Goal: Book appointment/travel/reservation

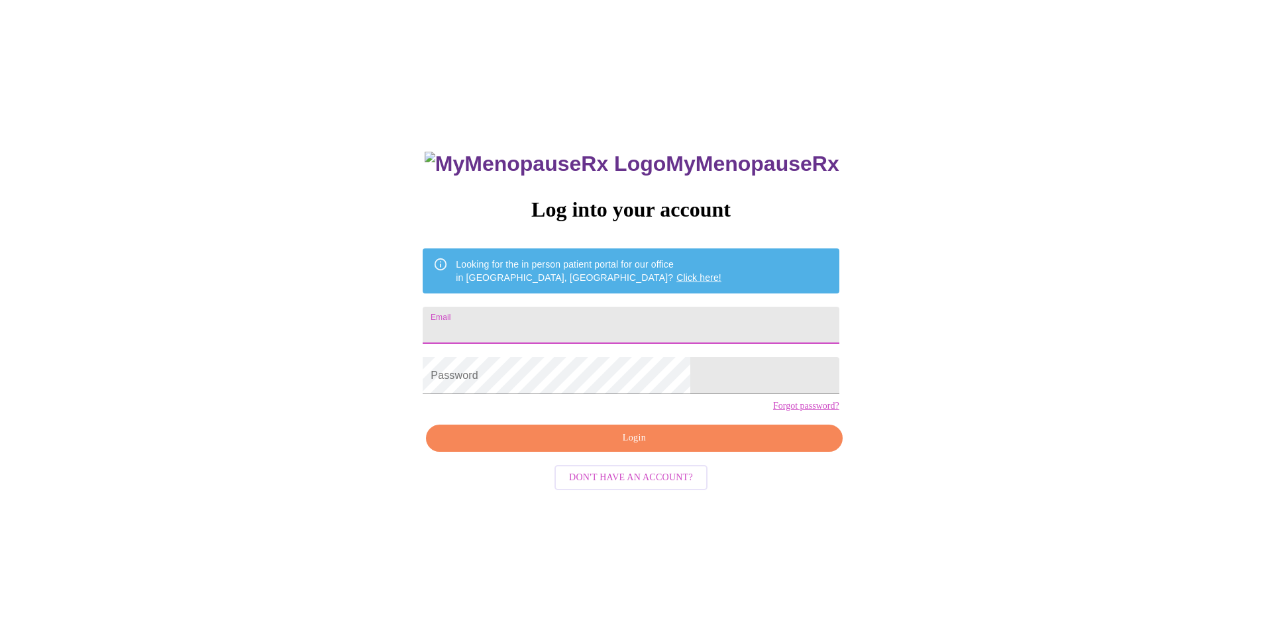
click at [557, 319] on input "Email" at bounding box center [631, 325] width 416 height 37
type input "[EMAIL_ADDRESS][DOMAIN_NAME]"
click at [584, 446] on span "Login" at bounding box center [634, 438] width 386 height 17
click at [594, 446] on span "Login" at bounding box center [634, 438] width 386 height 17
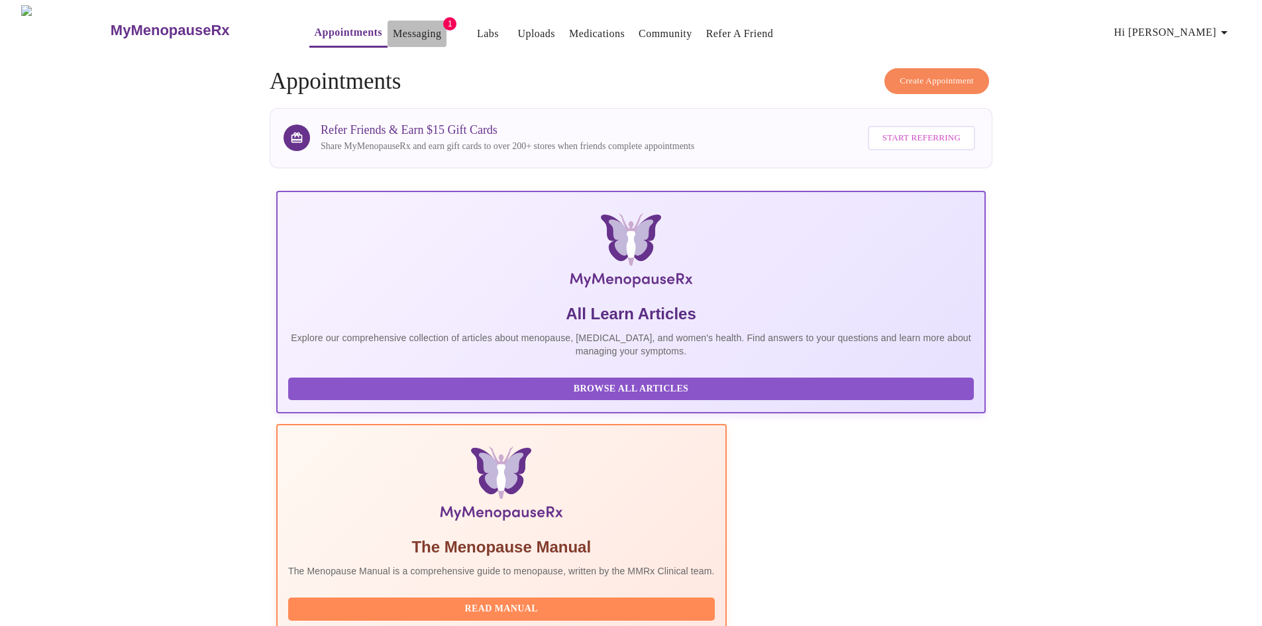
click at [393, 30] on link "Messaging" at bounding box center [417, 34] width 48 height 19
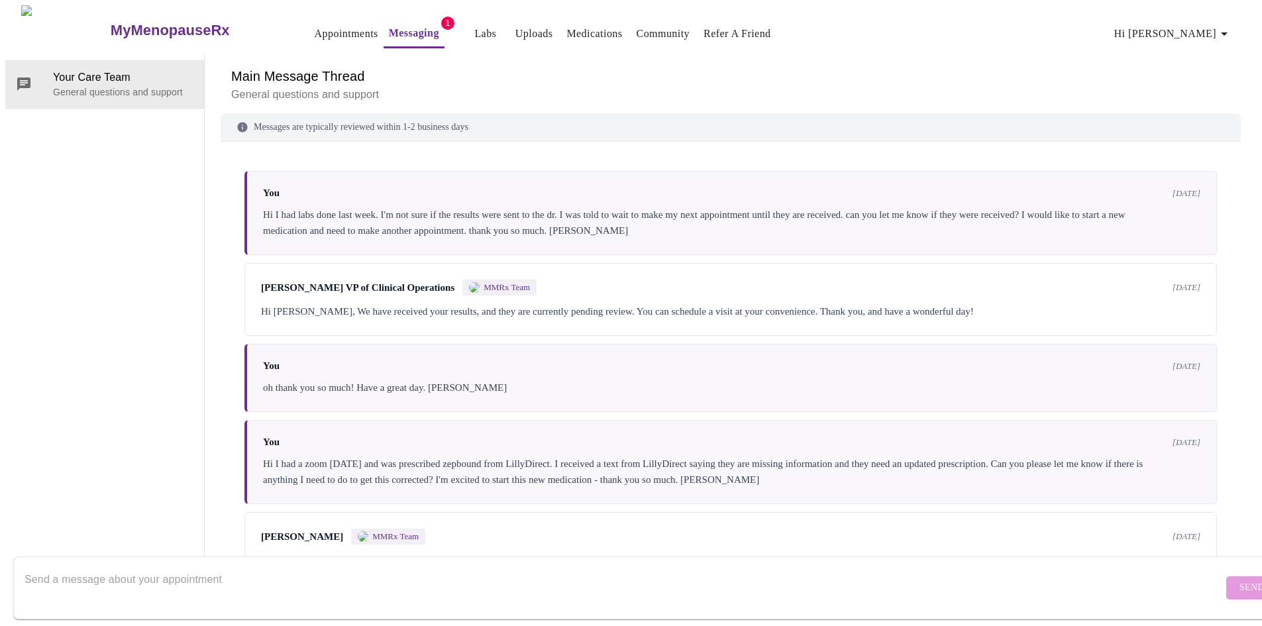
scroll to position [323, 0]
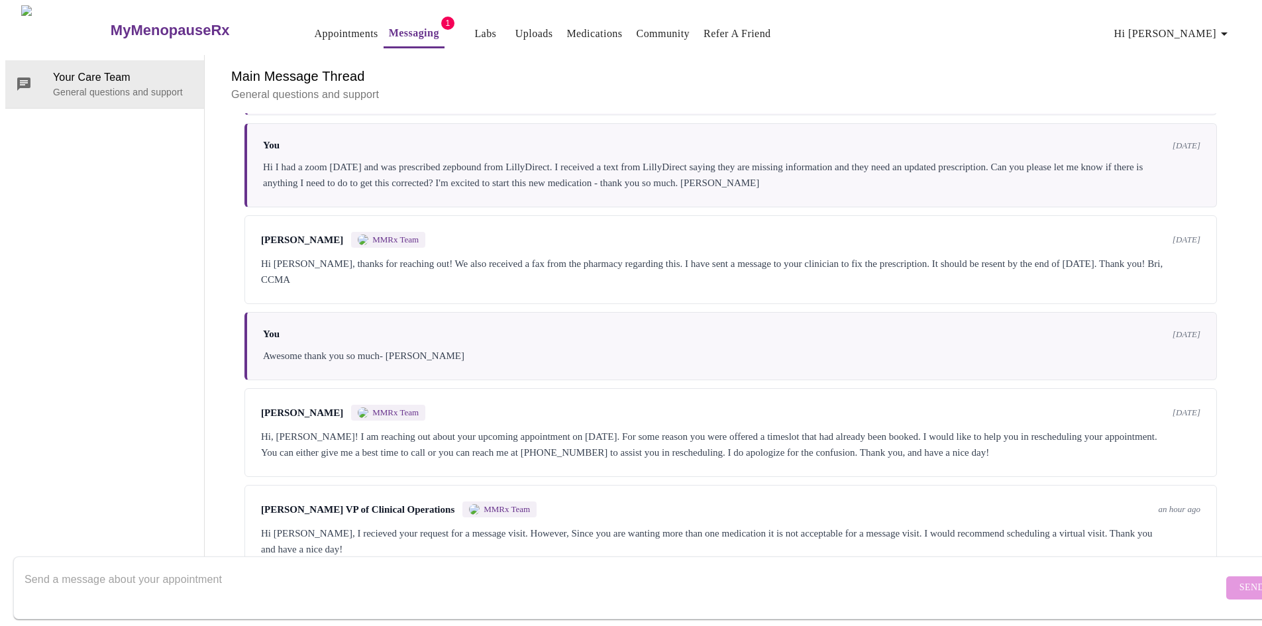
click at [162, 569] on textarea "Send a message about your appointment" at bounding box center [624, 587] width 1198 height 42
type textarea "e"
type textarea "ok thank you"
click at [1239, 580] on span "Send" at bounding box center [1251, 588] width 25 height 17
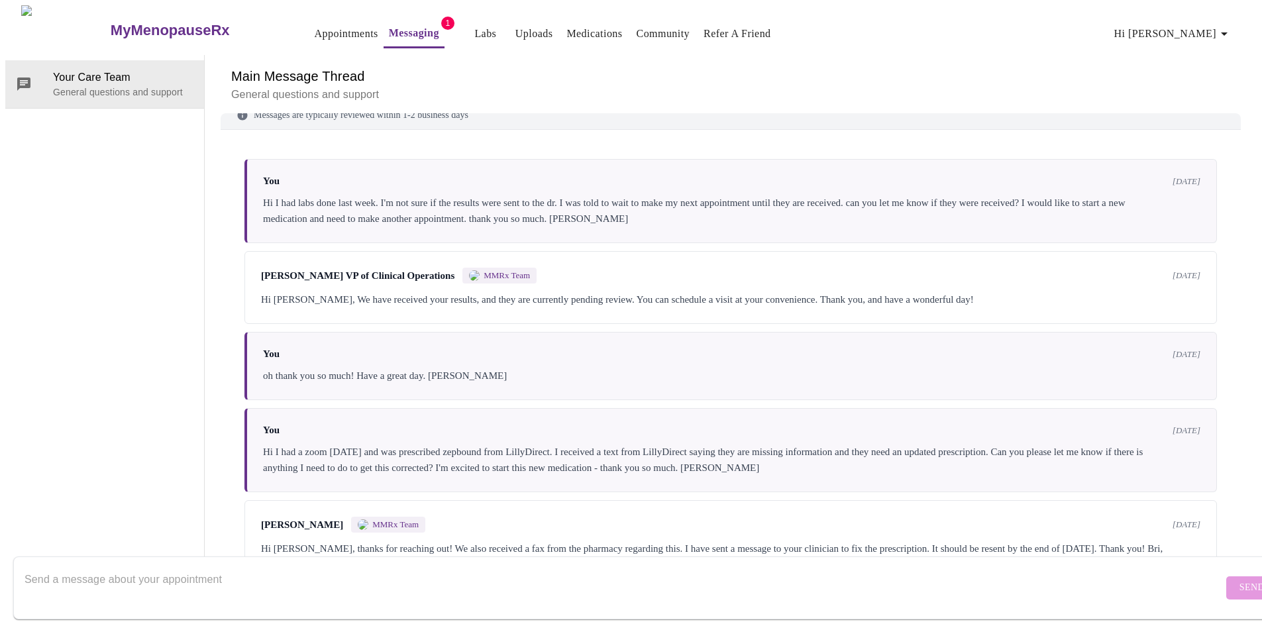
scroll to position [0, 0]
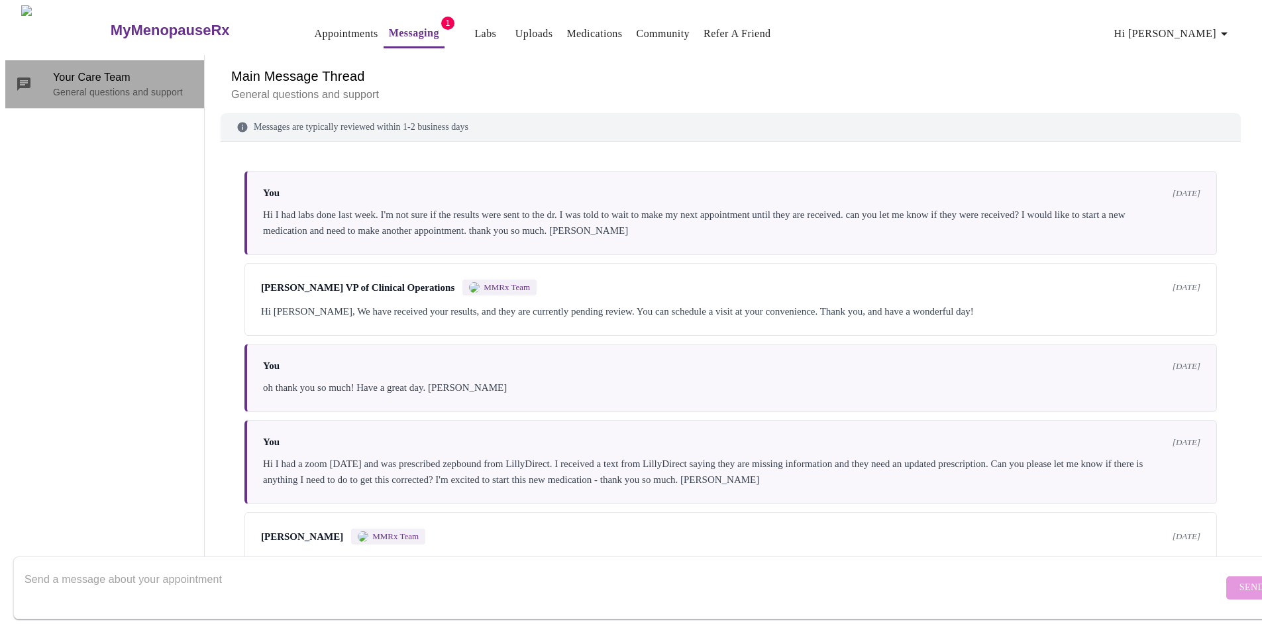
click at [58, 70] on span "Your Care Team" at bounding box center [123, 78] width 140 height 16
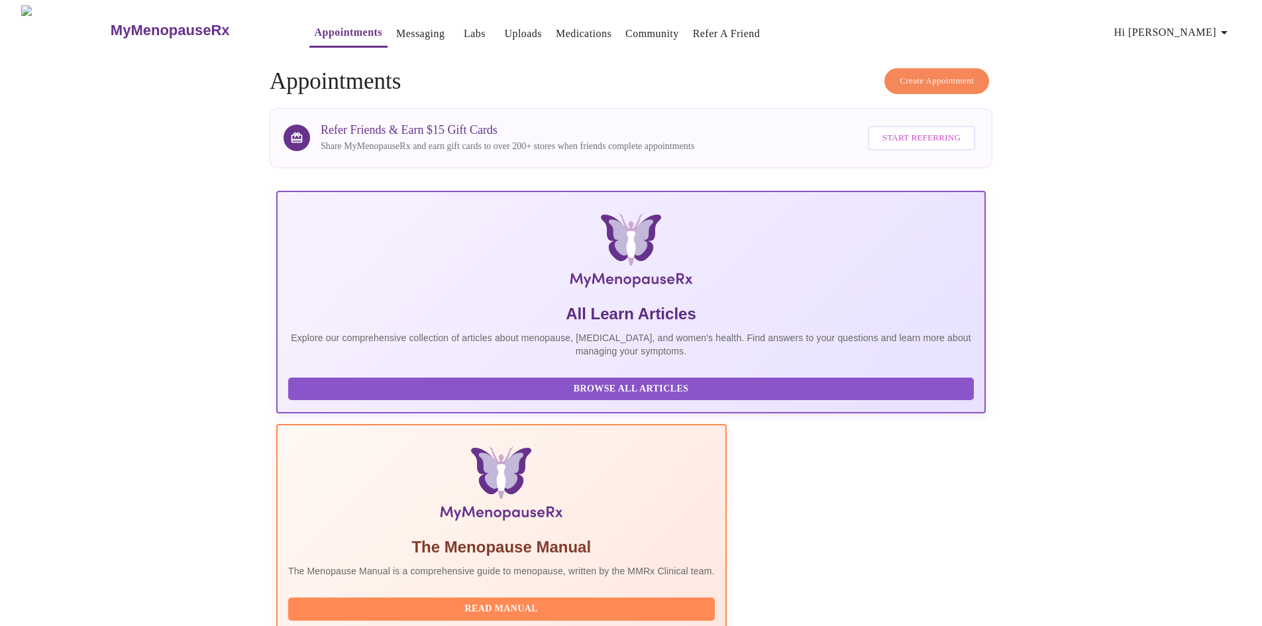
click at [926, 68] on button "Create Appointment" at bounding box center [936, 81] width 105 height 26
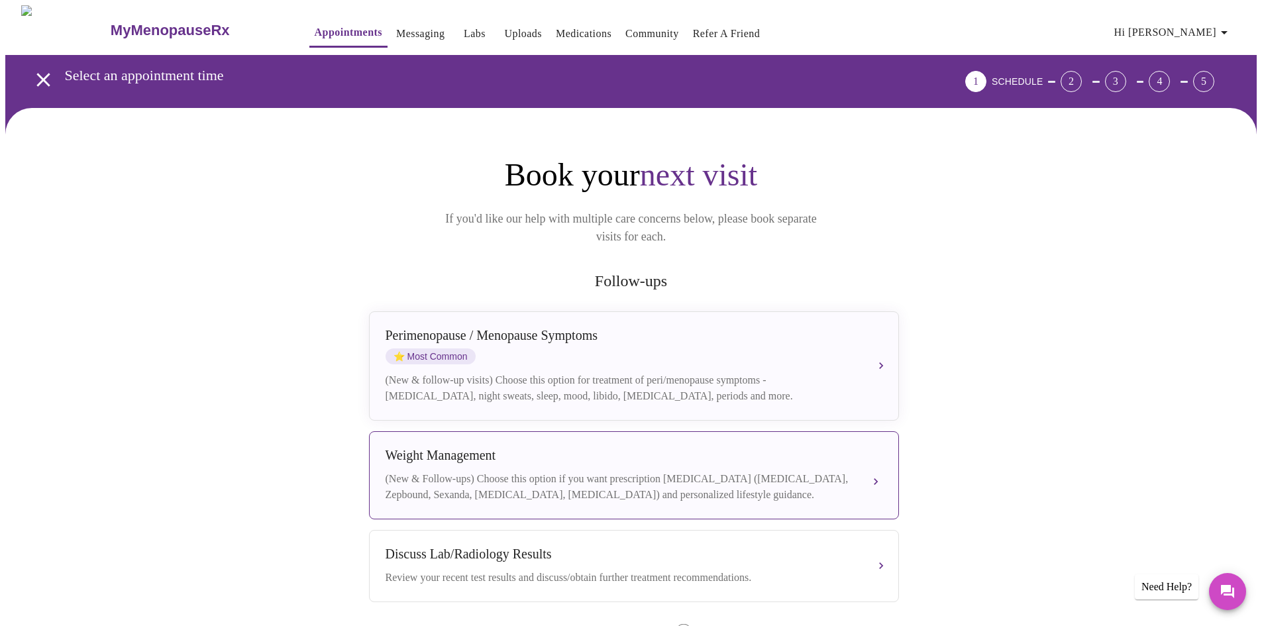
click at [517, 472] on div "(New & Follow-ups) Choose this option if you want prescription [MEDICAL_DATA] (…" at bounding box center [621, 487] width 470 height 32
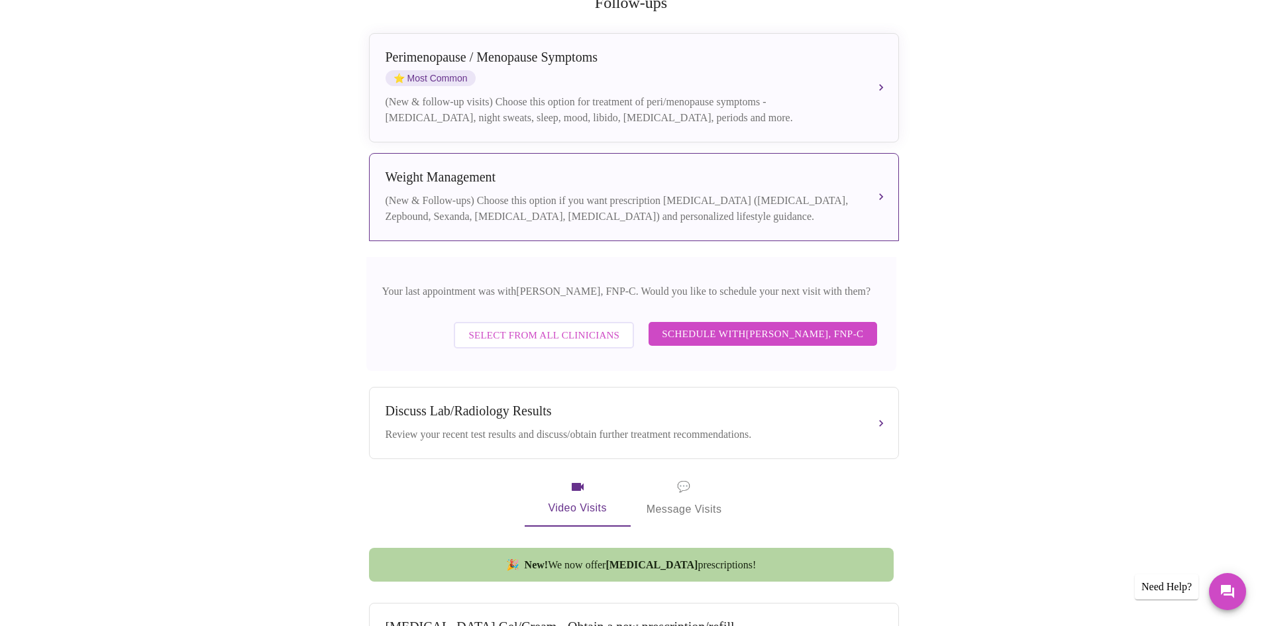
scroll to position [284, 0]
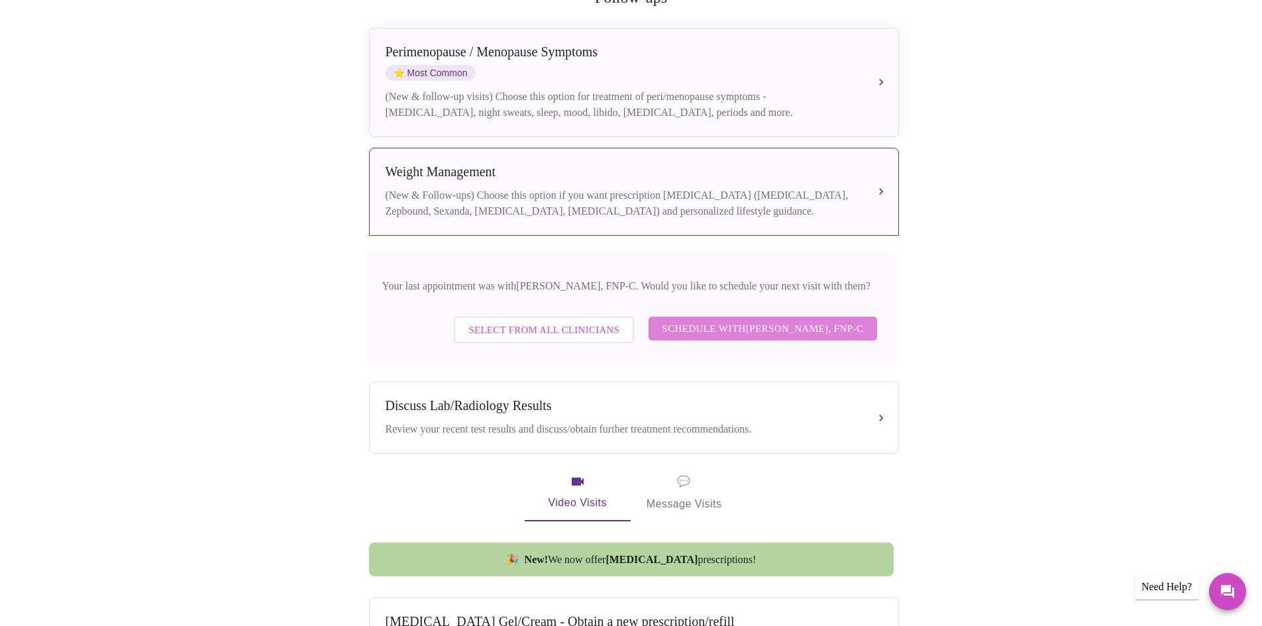
click at [747, 323] on span "Schedule with [PERSON_NAME], FNP-C" at bounding box center [762, 328] width 201 height 17
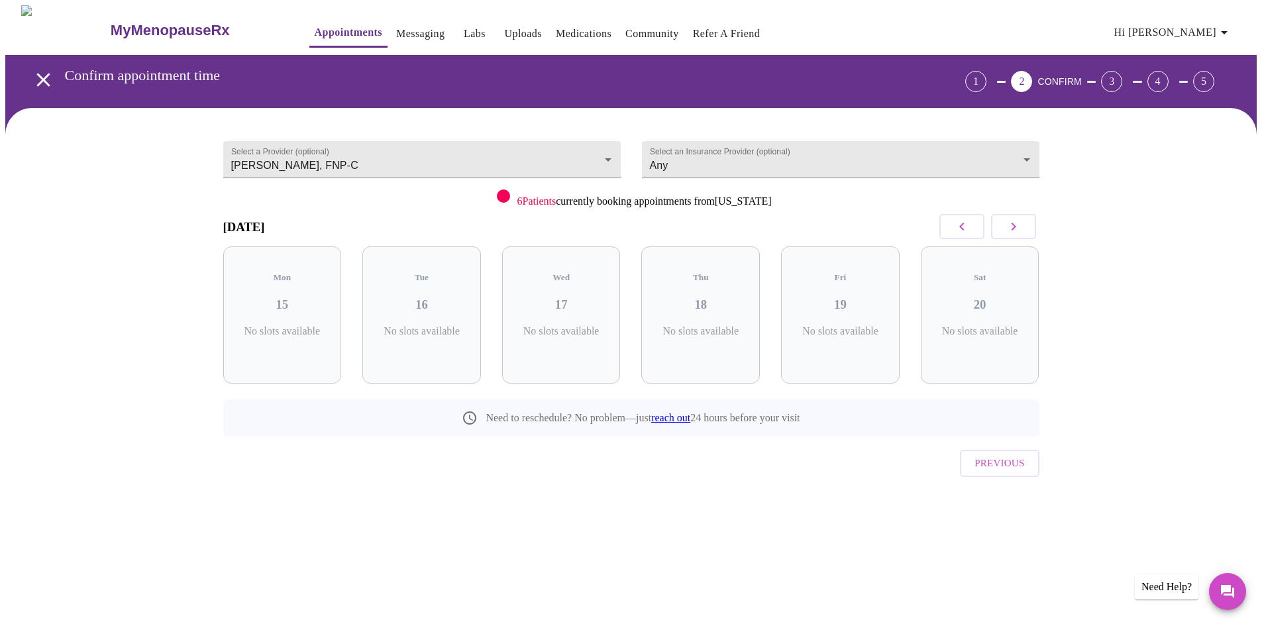
scroll to position [0, 0]
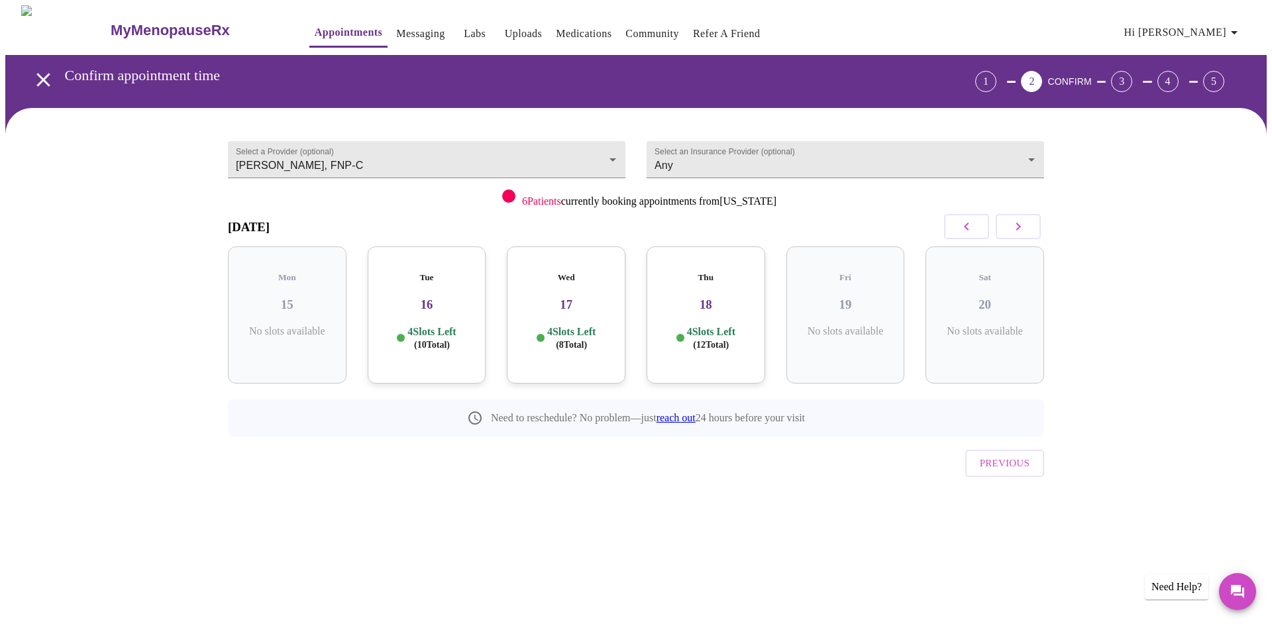
click at [414, 274] on div "Tue 16 4 Slots Left ( 10 Total)" at bounding box center [427, 314] width 119 height 137
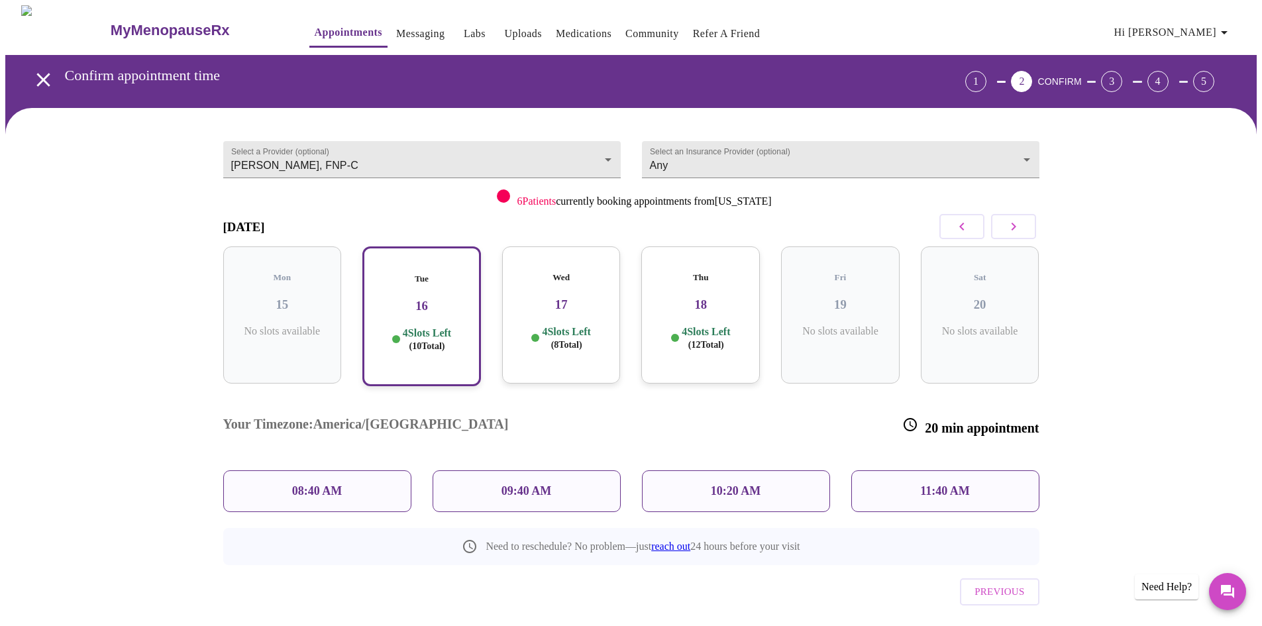
click at [705, 470] on div "10:20 AM" at bounding box center [736, 491] width 188 height 42
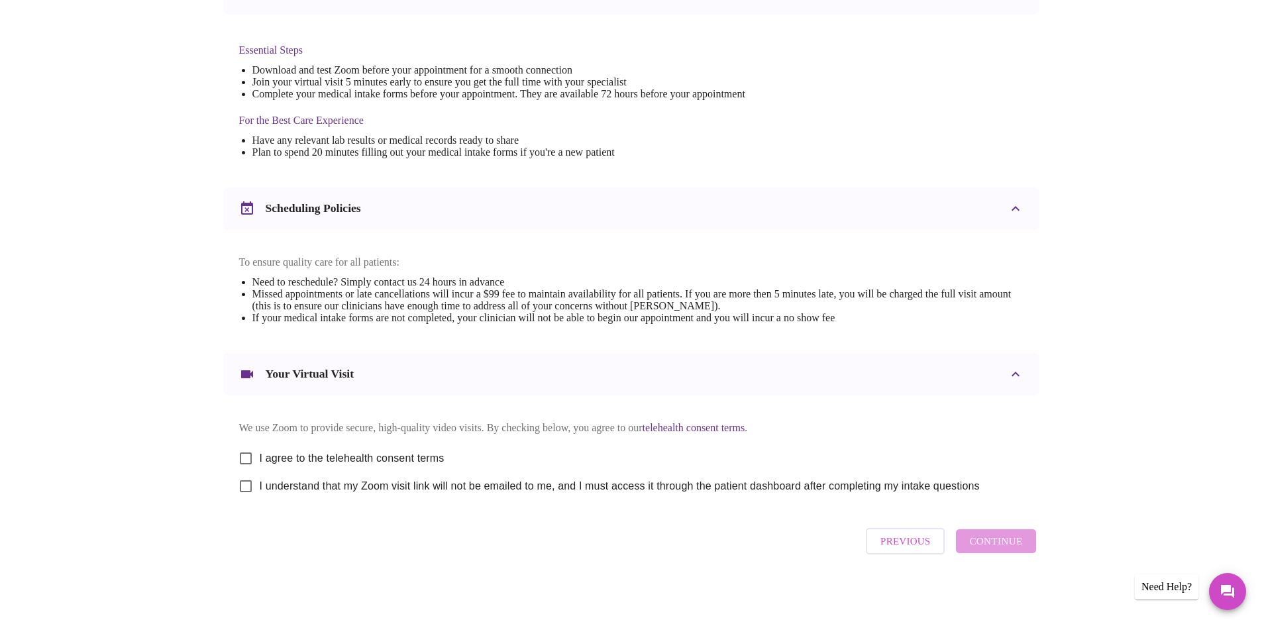
scroll to position [335, 0]
click at [248, 451] on input "I agree to the telehealth consent terms" at bounding box center [246, 458] width 28 height 28
checkbox input "true"
click at [243, 483] on input "I understand that my Zoom visit link will not be emailed to me, and I must acce…" at bounding box center [246, 486] width 28 height 28
checkbox input "true"
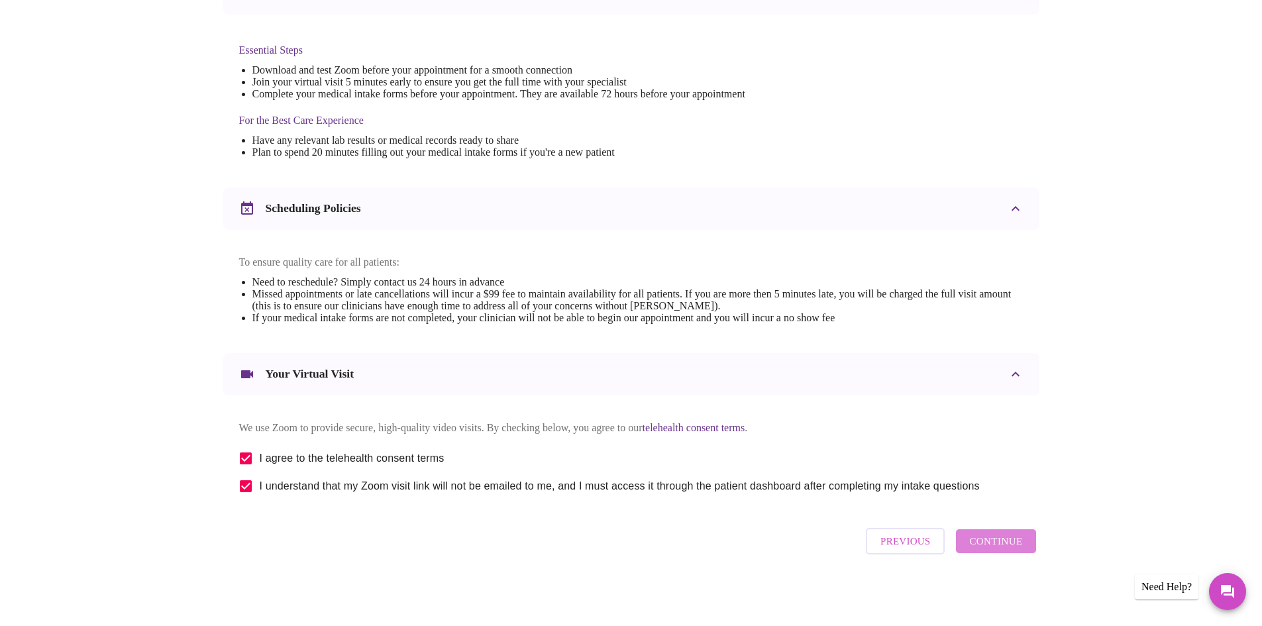
click at [1008, 545] on span "Continue" at bounding box center [995, 541] width 53 height 17
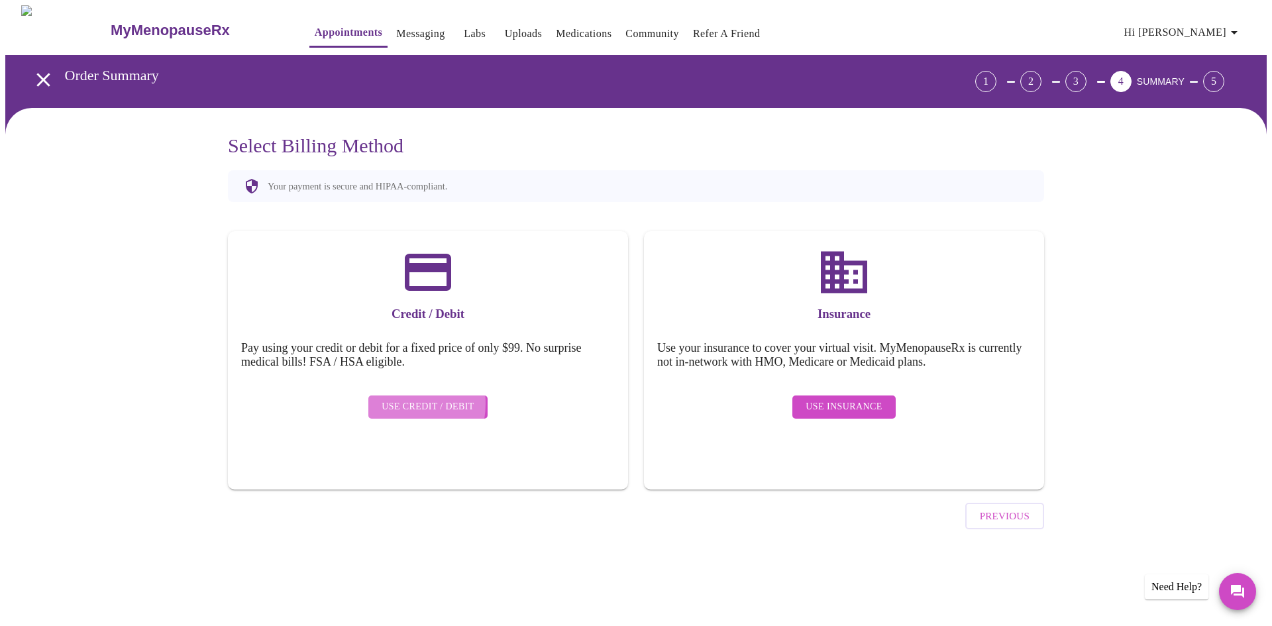
click at [393, 399] on span "Use Credit / Debit" at bounding box center [428, 407] width 93 height 17
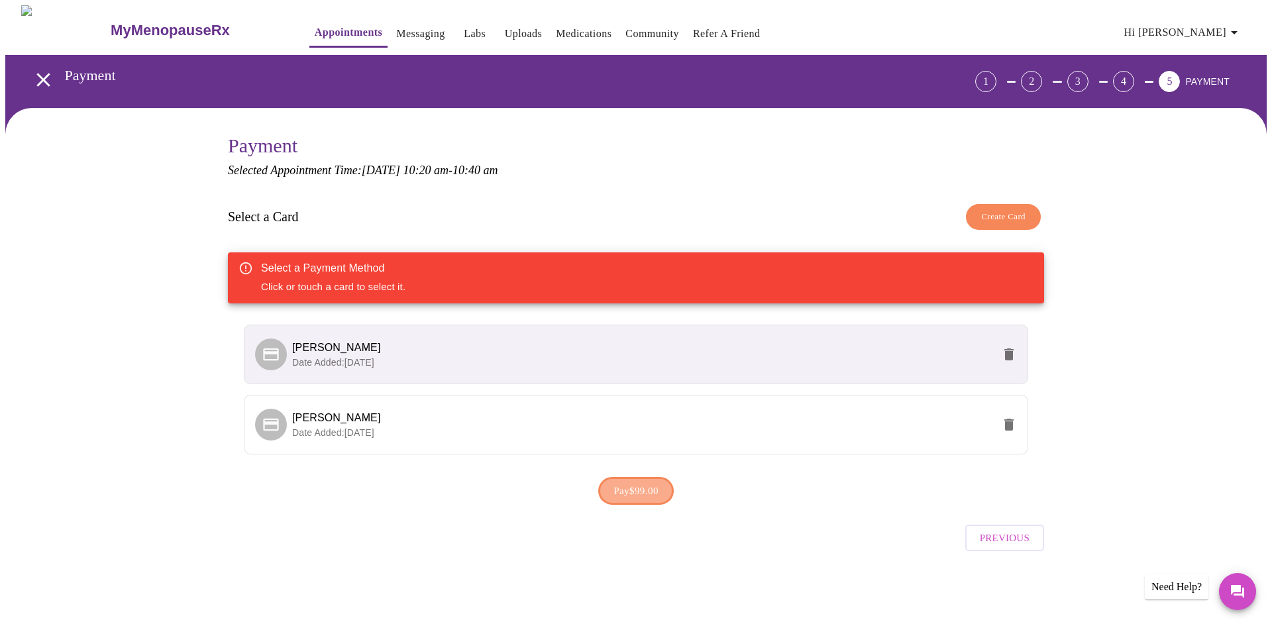
click at [637, 503] on button "Pay $99.00" at bounding box center [636, 491] width 76 height 28
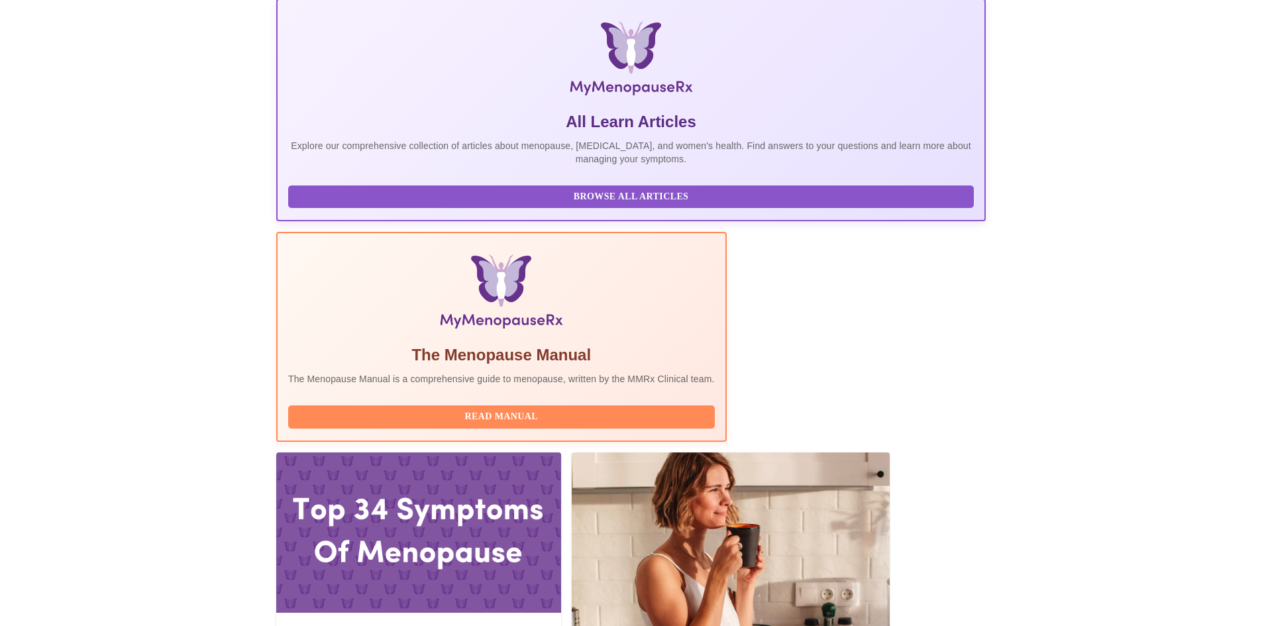
scroll to position [226, 0]
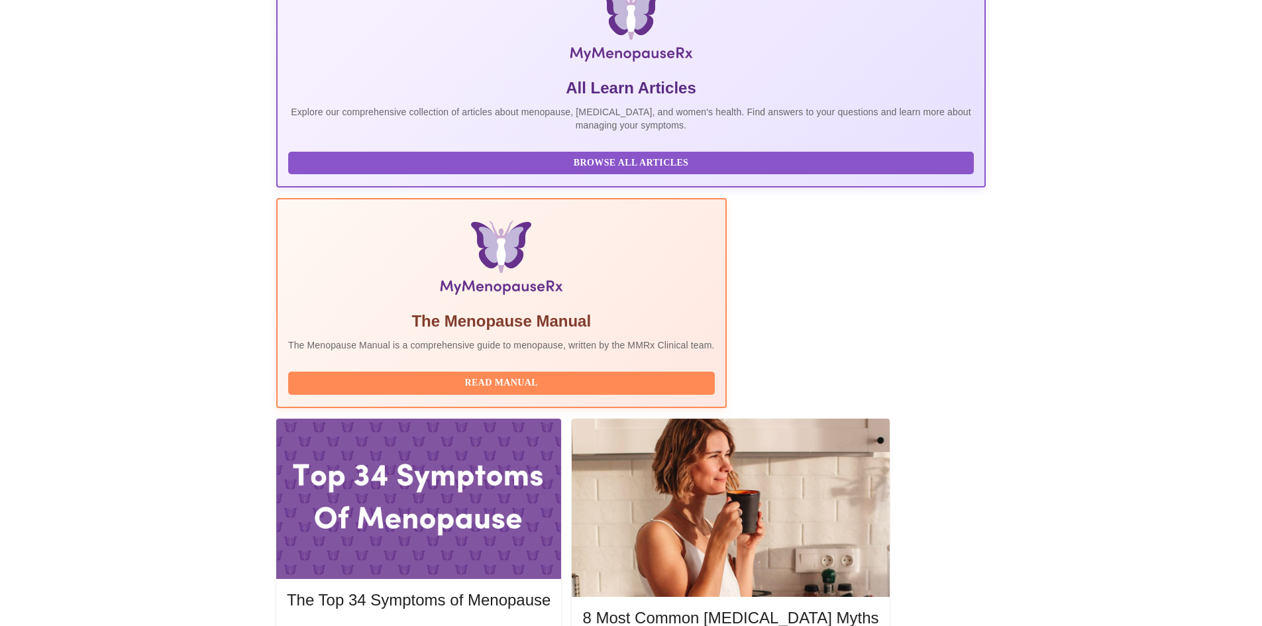
drag, startPoint x: 1258, startPoint y: 132, endPoint x: 1264, endPoint y: 85, distance: 48.1
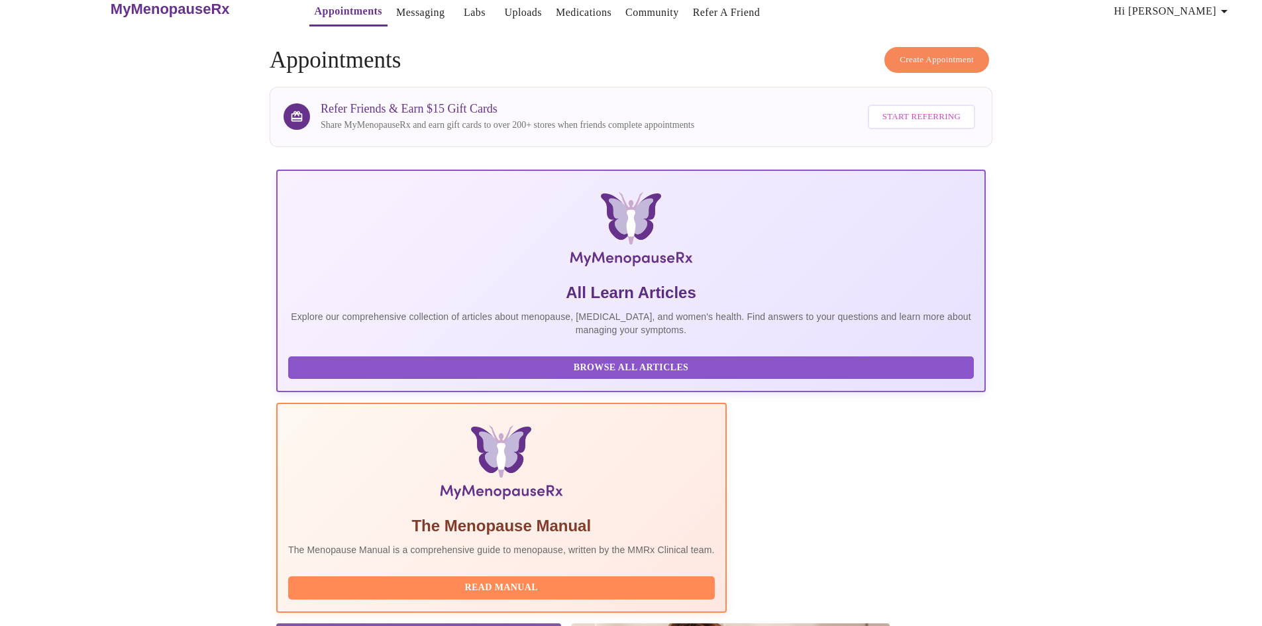
scroll to position [0, 0]
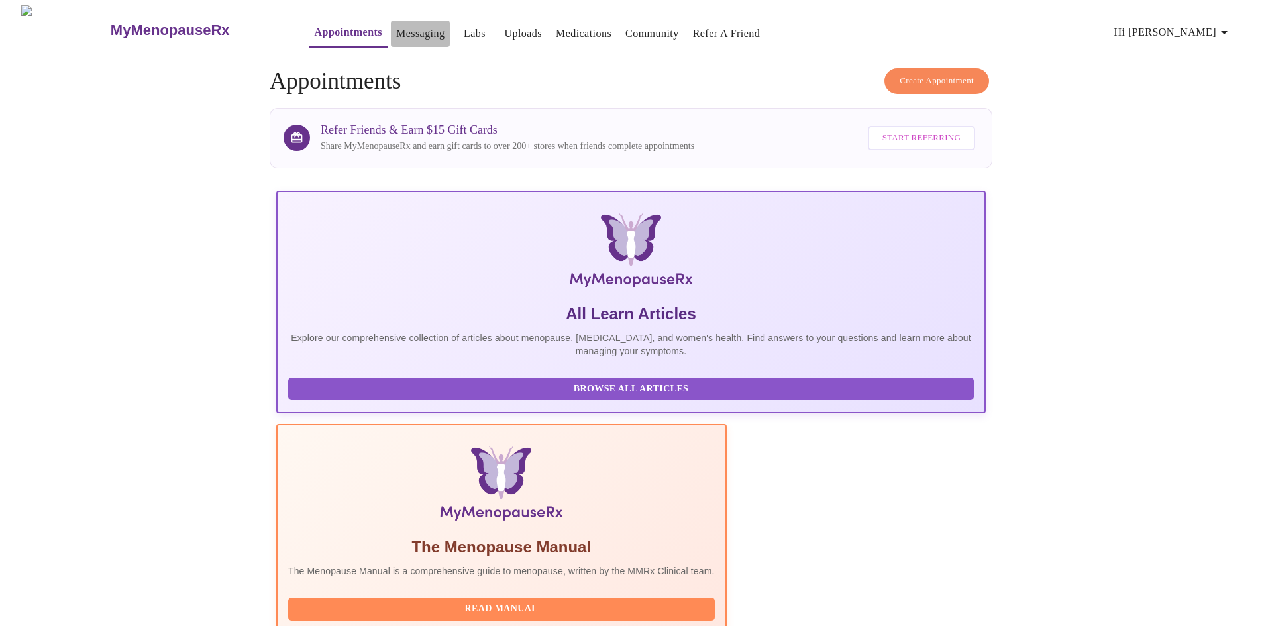
click at [396, 30] on link "Messaging" at bounding box center [420, 34] width 48 height 19
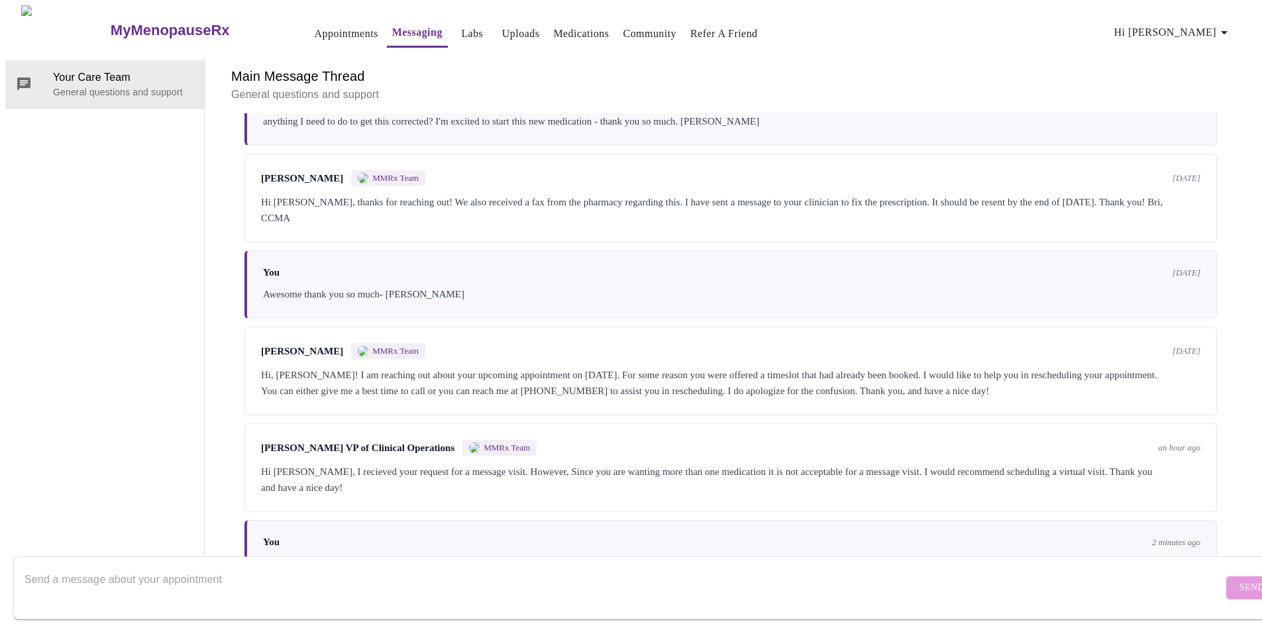
scroll to position [403, 0]
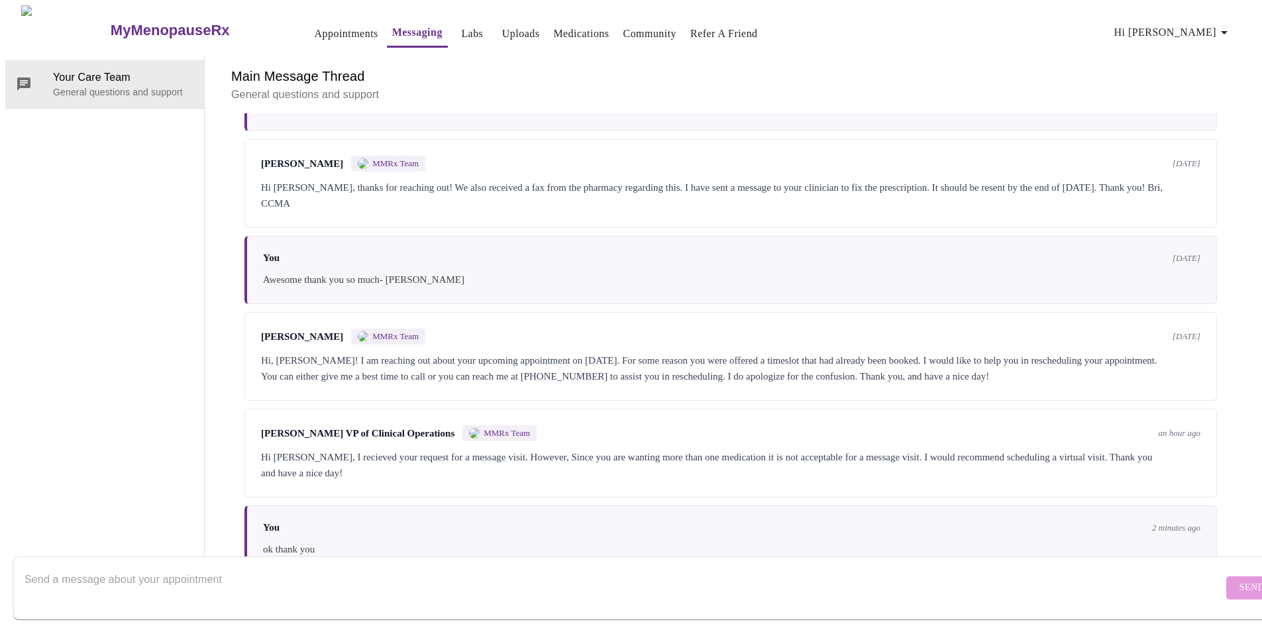
click at [288, 566] on textarea "Send a message about your appointment" at bounding box center [624, 587] width 1198 height 42
click at [69, 566] on textarea "just scheudled a video visit. thank you [PERSON_NAME]" at bounding box center [624, 587] width 1198 height 42
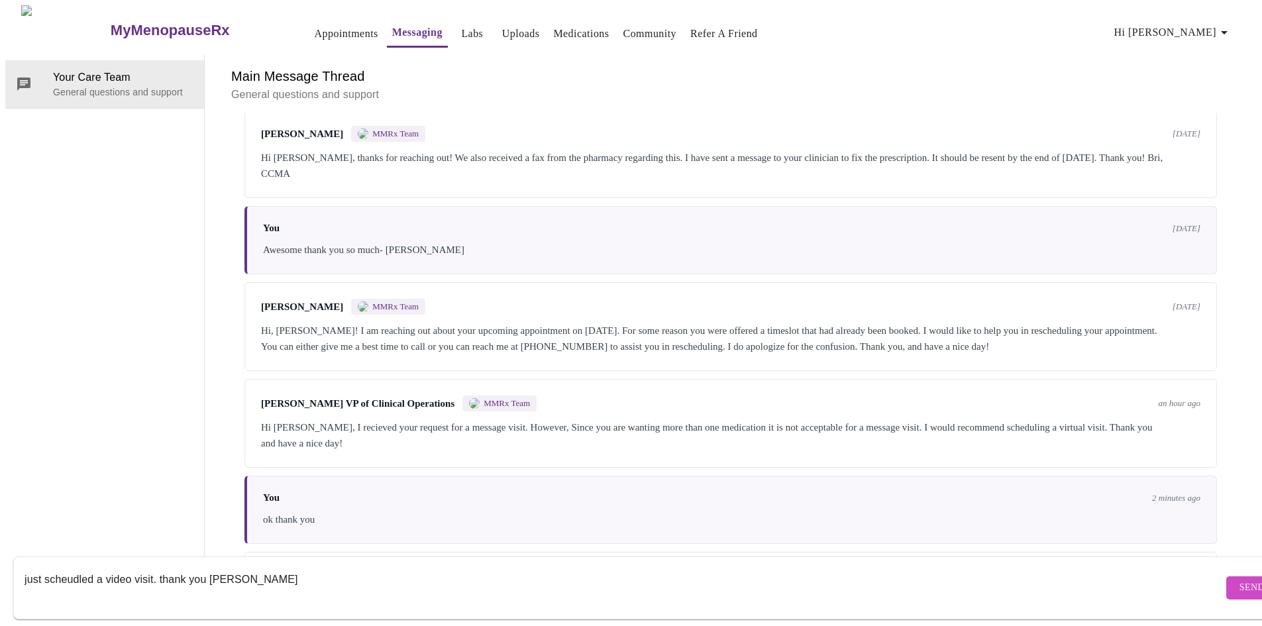
scroll to position [486, 0]
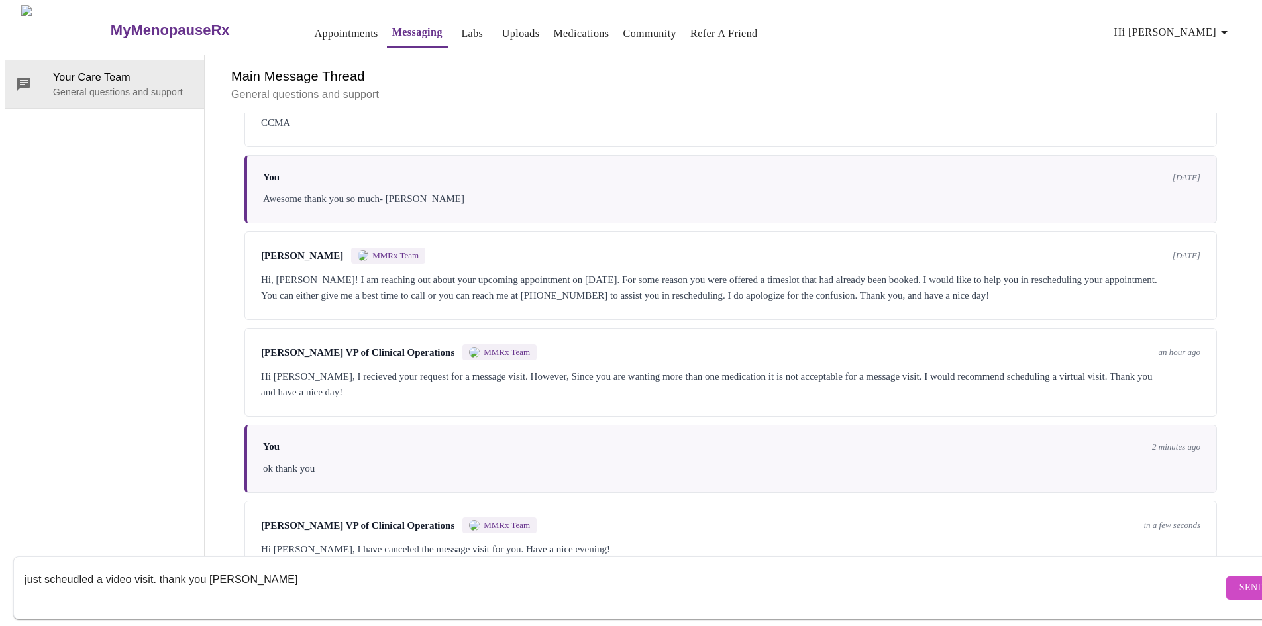
click at [69, 566] on textarea "just scheudled a video visit. thank you [PERSON_NAME]" at bounding box center [624, 587] width 1198 height 42
click at [81, 568] on textarea "just scheudled a video visit. thank you [PERSON_NAME]" at bounding box center [624, 587] width 1198 height 42
click at [275, 571] on textarea "just scheuled a video visit. thank you [PERSON_NAME]" at bounding box center [624, 587] width 1198 height 42
click at [66, 566] on textarea "just scheuled a video visit. thank you [PERSON_NAME]" at bounding box center [624, 587] width 1198 height 42
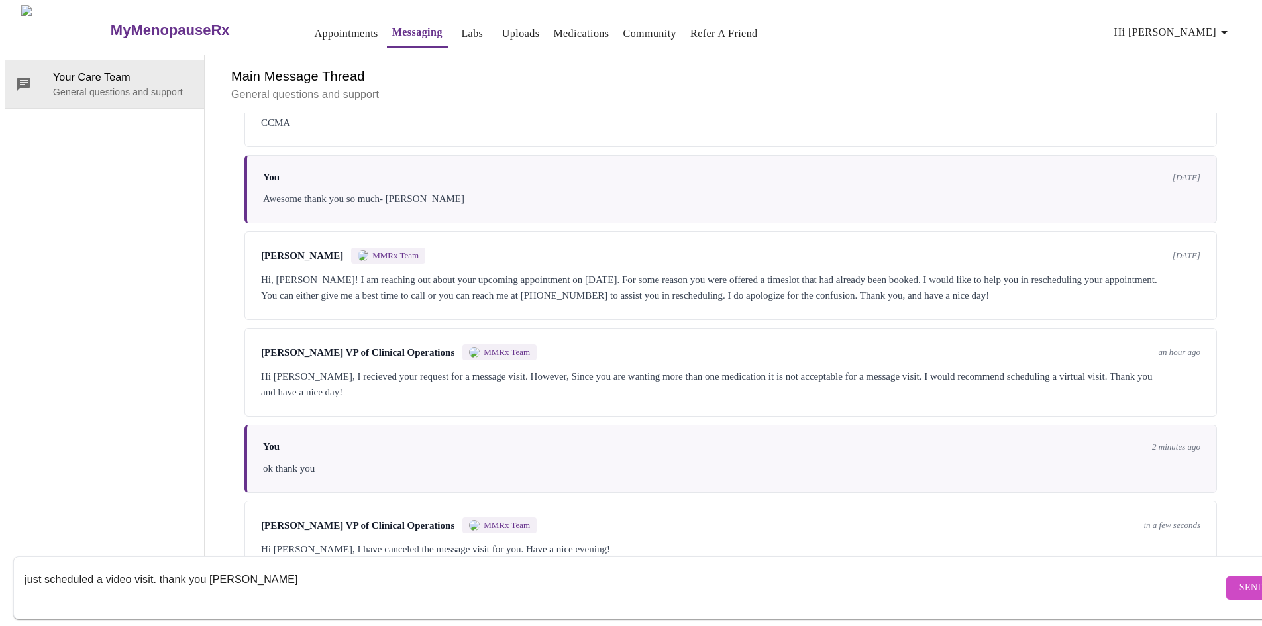
click at [342, 566] on textarea "just scheduled a video visit. thank you [PERSON_NAME]" at bounding box center [624, 587] width 1198 height 42
type textarea "just scheduled a video visit. thank you [PERSON_NAME]"
click at [1226, 576] on button "Send" at bounding box center [1252, 587] width 52 height 23
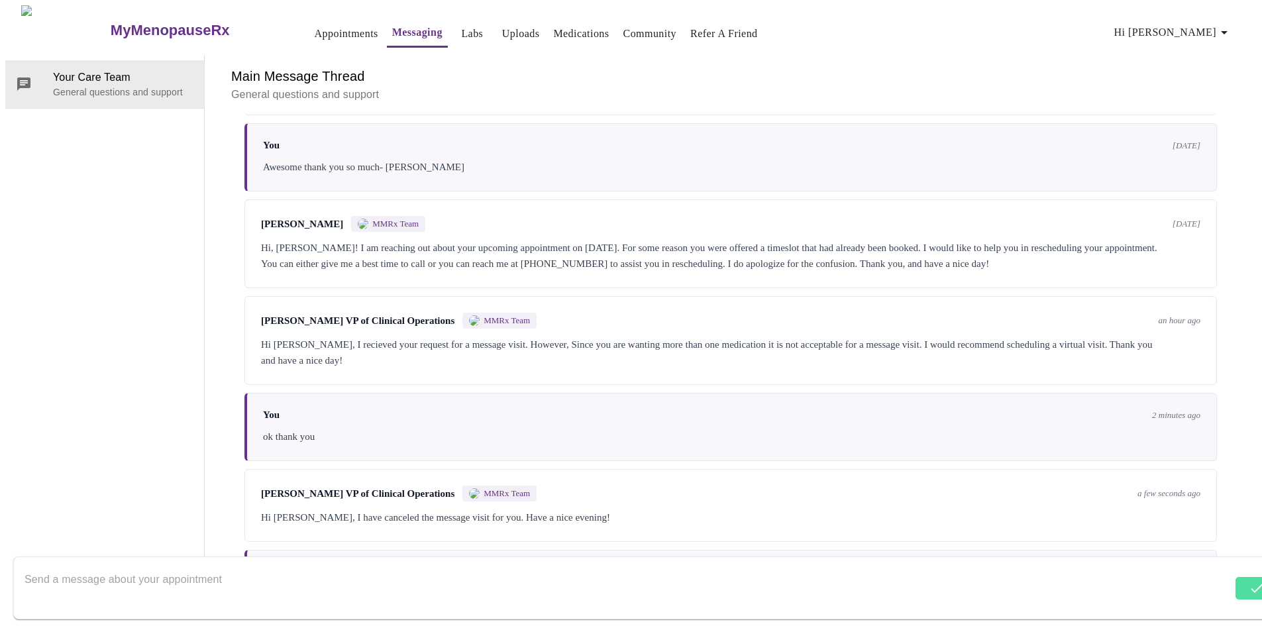
scroll to position [566, 0]
